Goal: Register for event/course

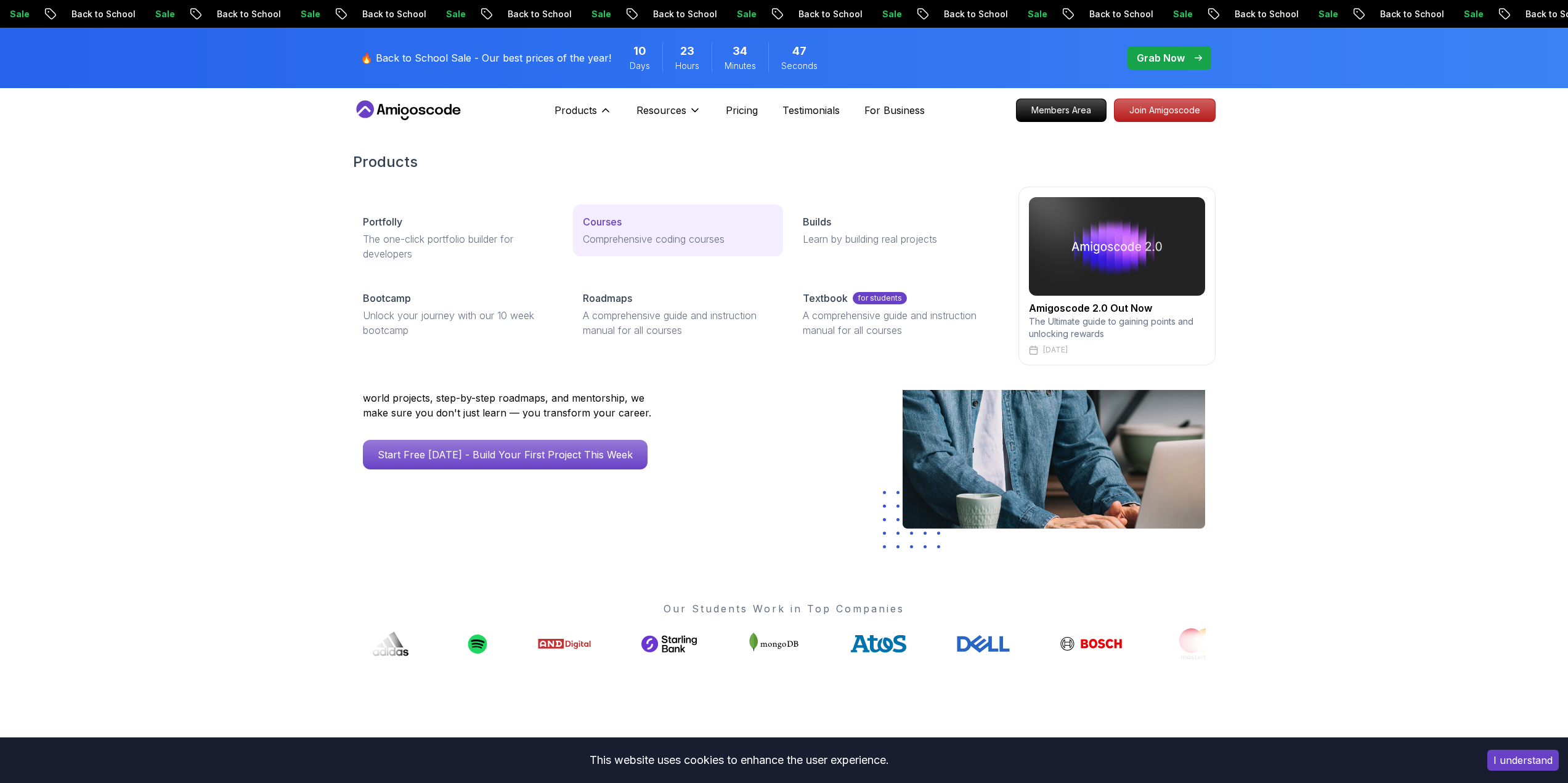
click at [640, 243] on p "Comprehensive coding courses" at bounding box center [677, 239] width 191 height 14
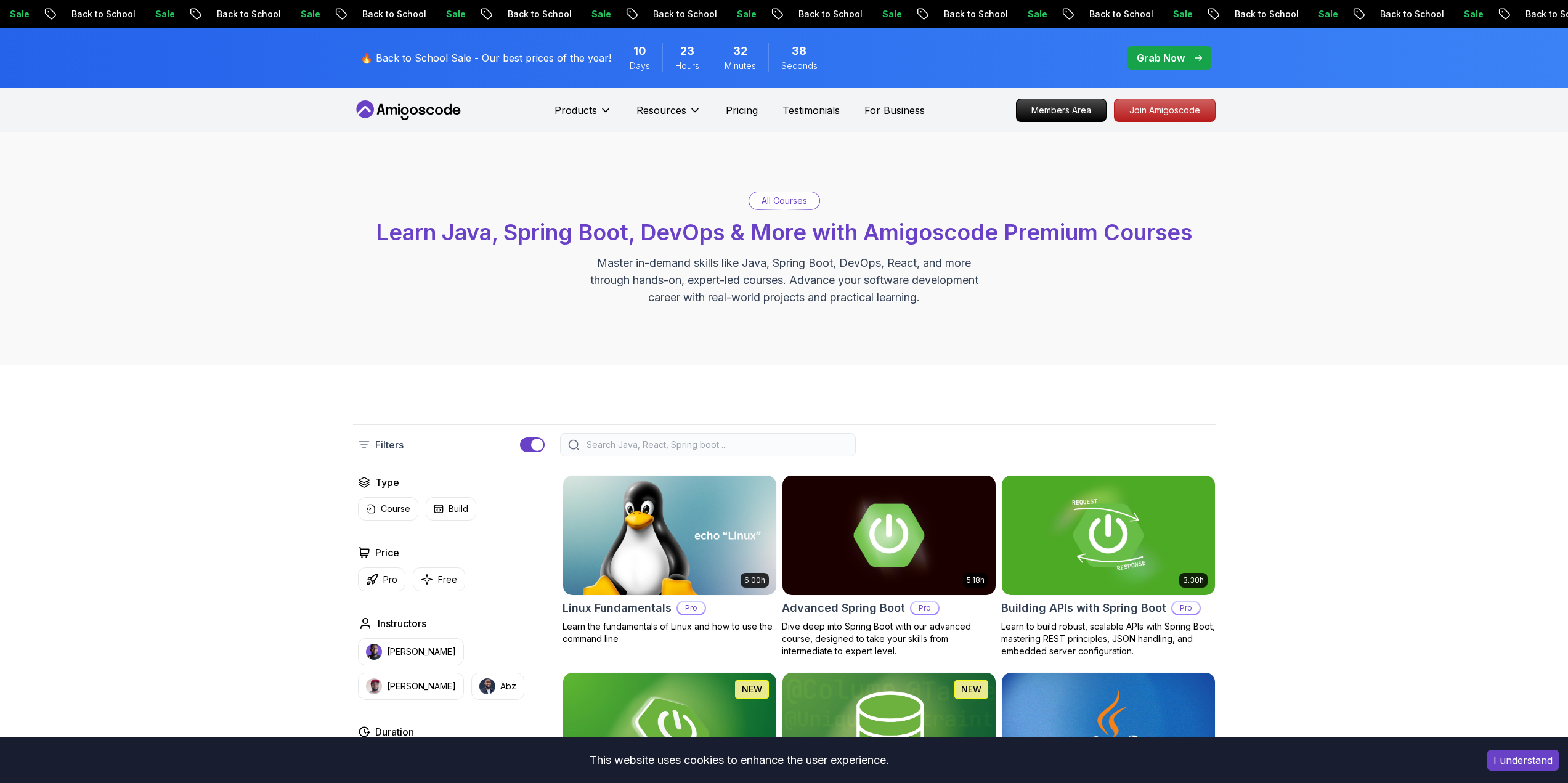
click at [799, 441] on input "search" at bounding box center [716, 445] width 264 height 13
click at [780, 449] on input "search" at bounding box center [716, 445] width 264 height 13
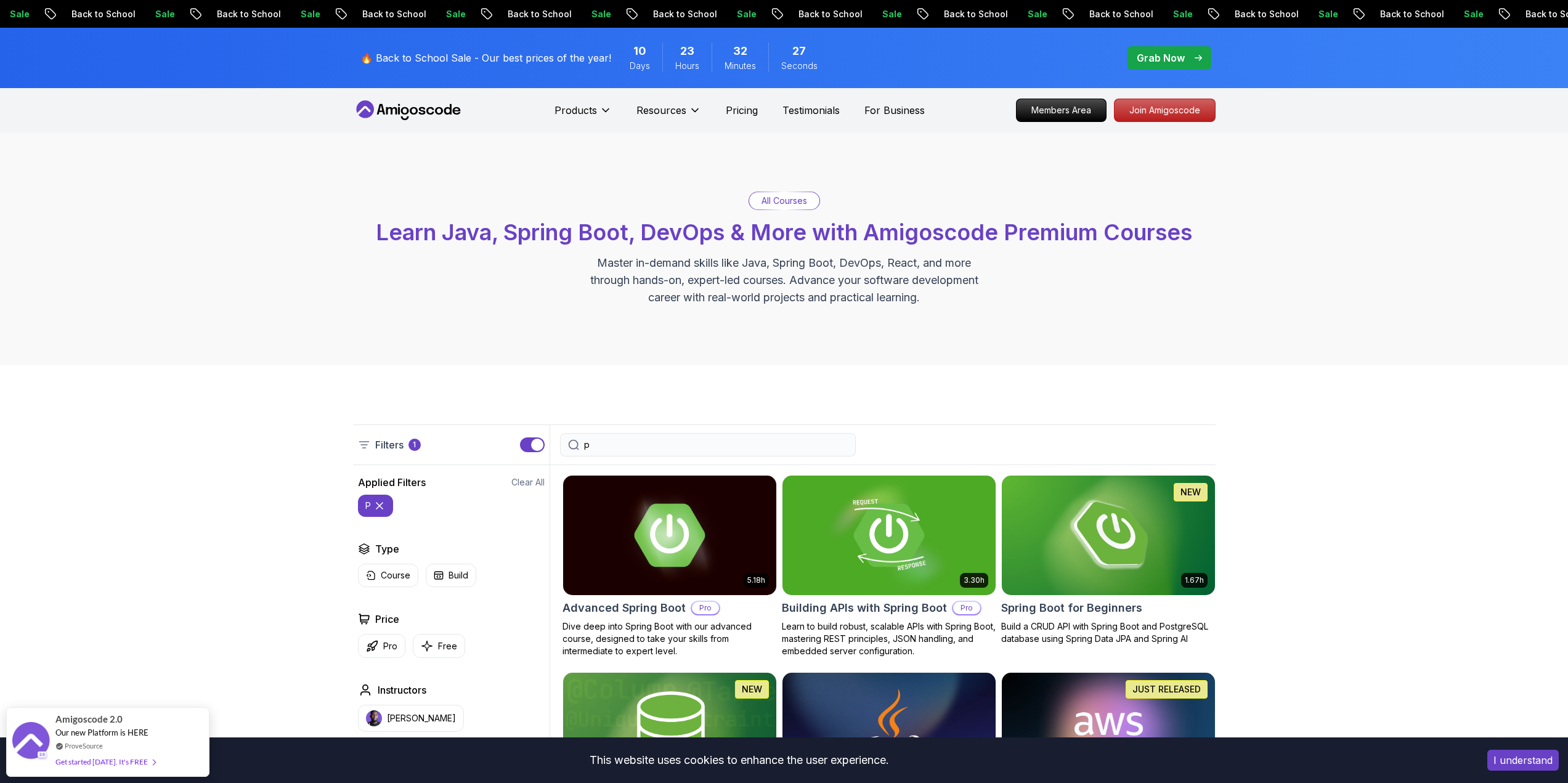
type input "py"
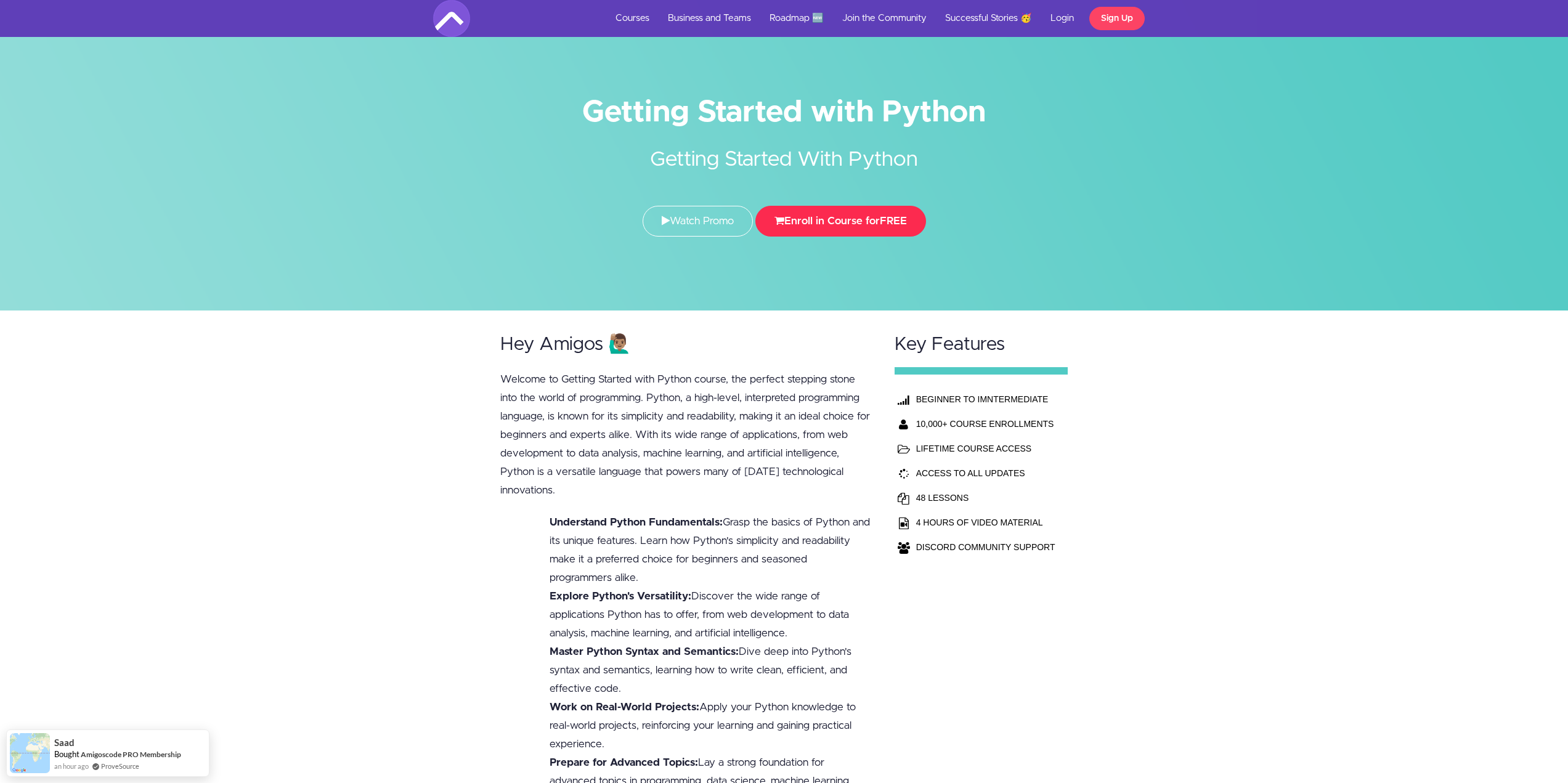
click at [789, 217] on button "Enroll in Course for FREE" at bounding box center [840, 221] width 171 height 31
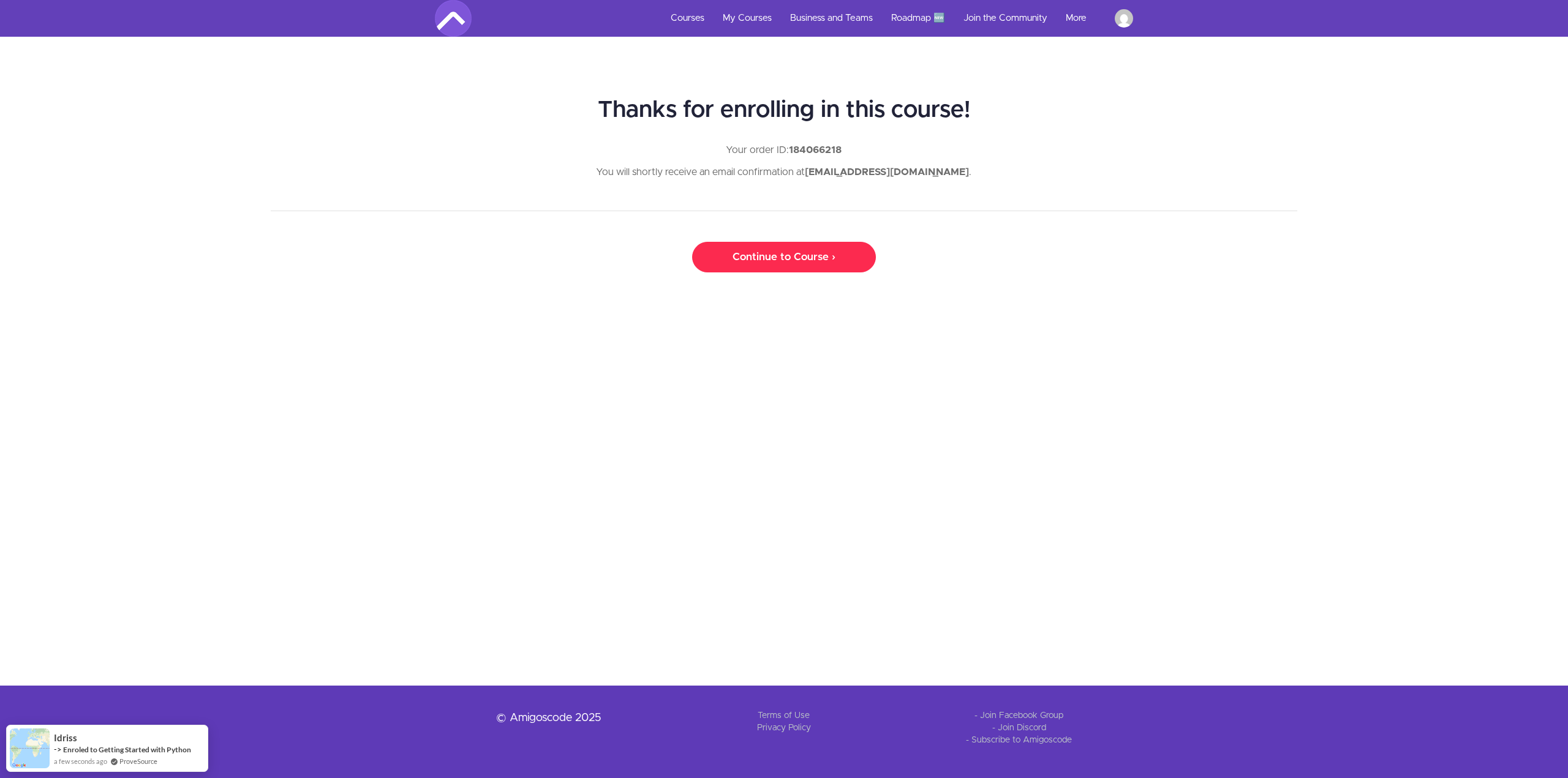
click at [798, 255] on link "Continue to Course ›" at bounding box center [784, 257] width 184 height 31
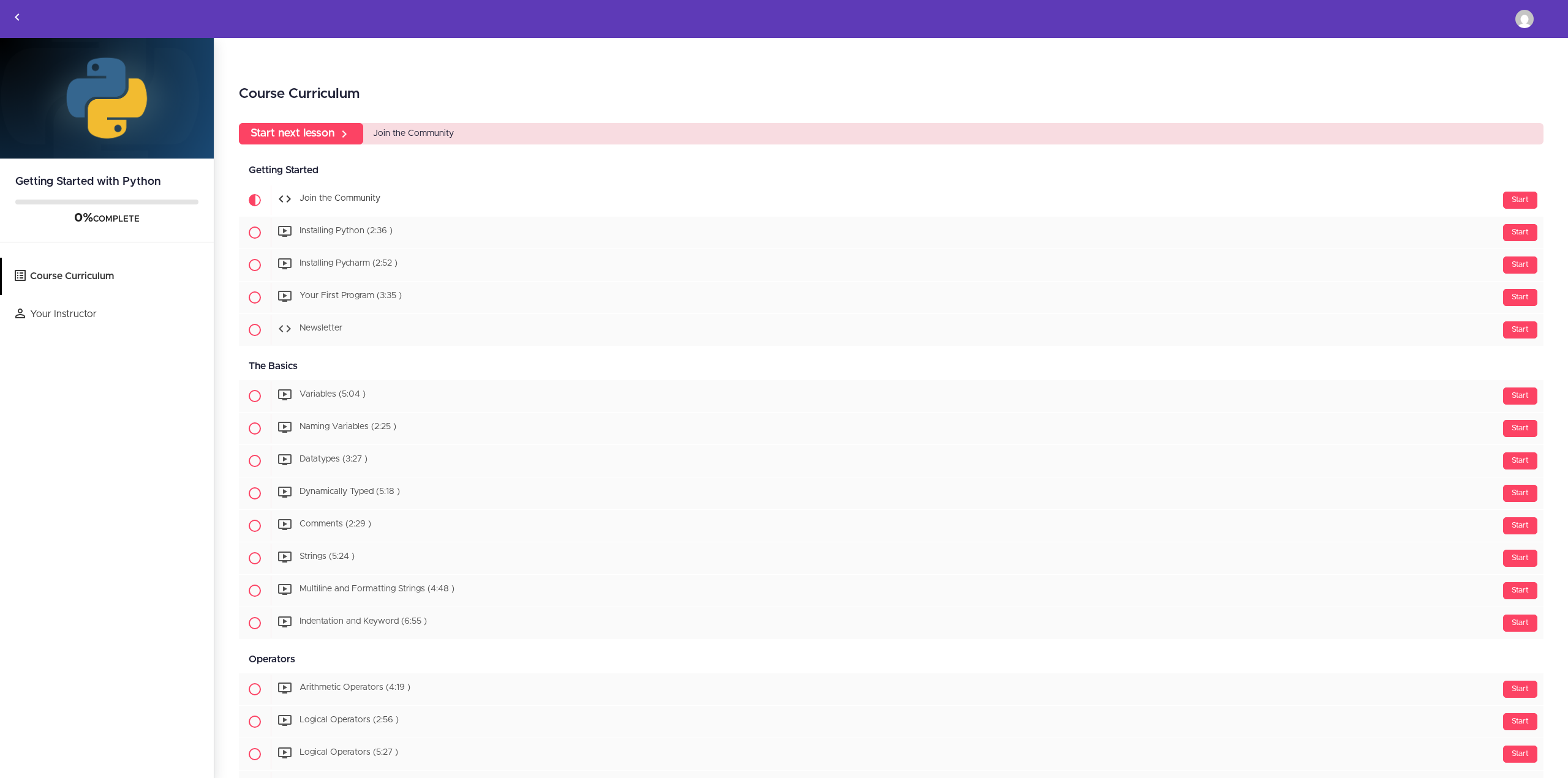
click at [901, 28] on div "Toggle navigation Course Curriculum Your Instructor [PERSON_NAME] Massoma Dooh …" at bounding box center [784, 19] width 1566 height 37
